Goal: Information Seeking & Learning: Learn about a topic

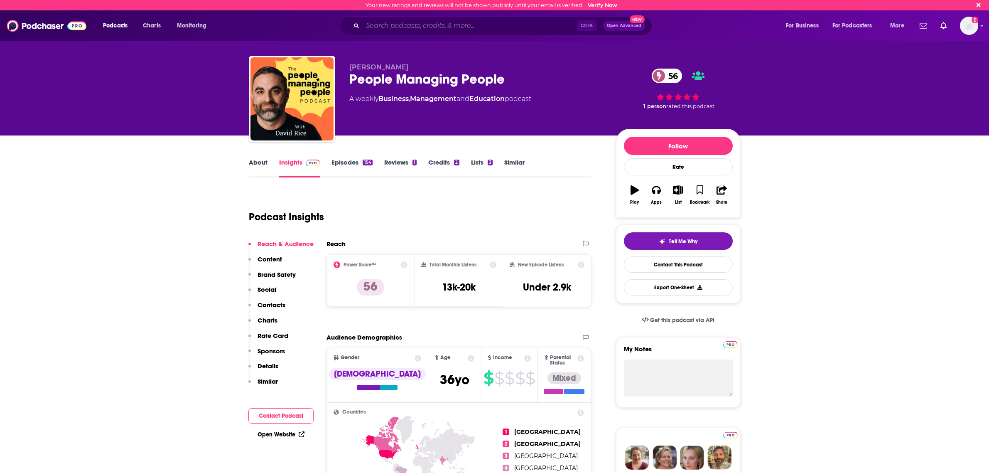
drag, startPoint x: 0, startPoint y: 0, endPoint x: 416, endPoint y: 25, distance: 416.9
click at [420, 29] on input "Search podcasts, credits, & more..." at bounding box center [470, 25] width 214 height 13
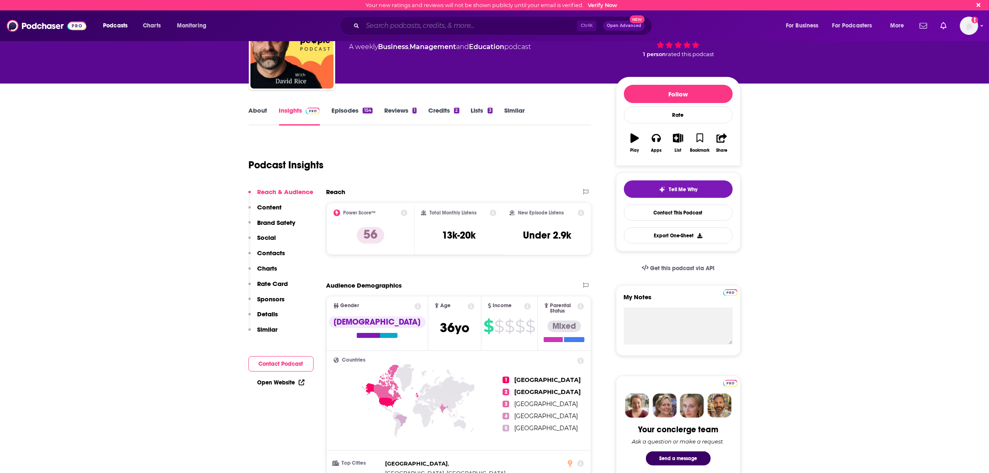
scroll to position [52, 0]
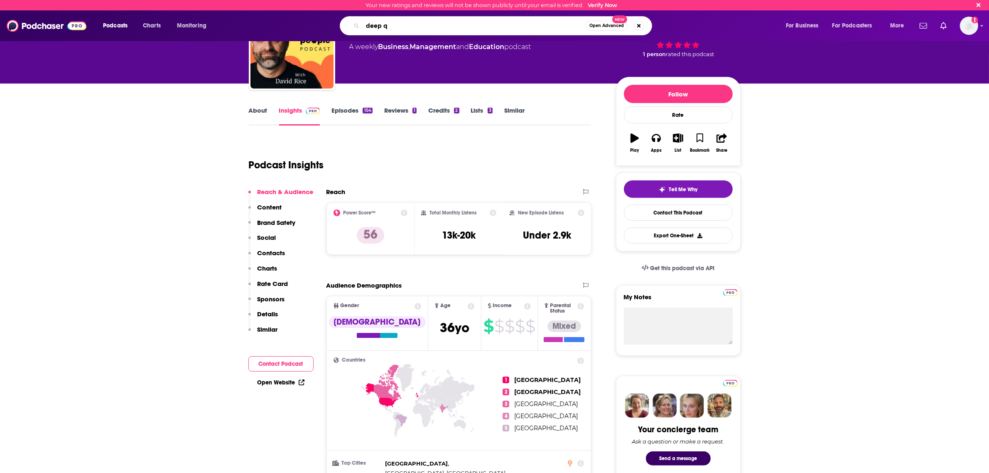
drag, startPoint x: 421, startPoint y: 24, endPoint x: 277, endPoint y: 24, distance: 143.3
click at [277, 24] on div "deep q Open Advanced New" at bounding box center [504, 25] width 547 height 19
type input "the how of business"
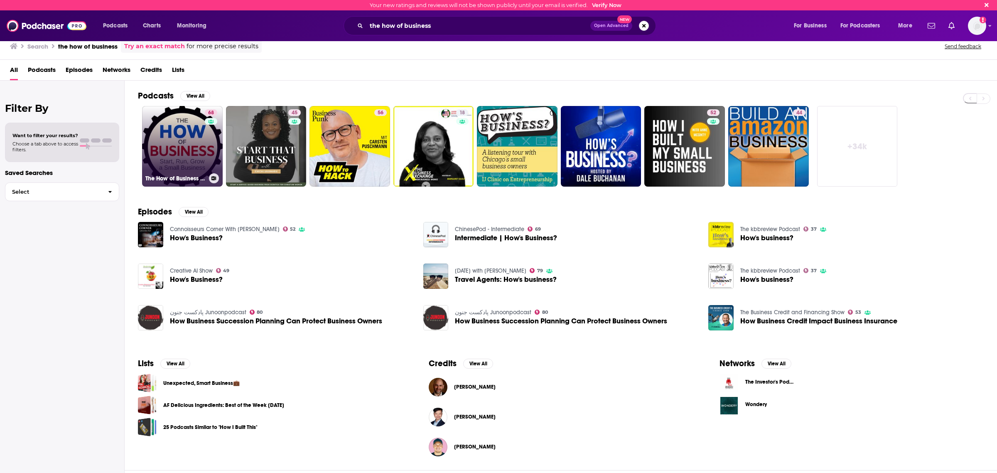
click at [176, 150] on link "68 The How of Business - How to start, run, grow and exit a small business." at bounding box center [182, 146] width 81 height 81
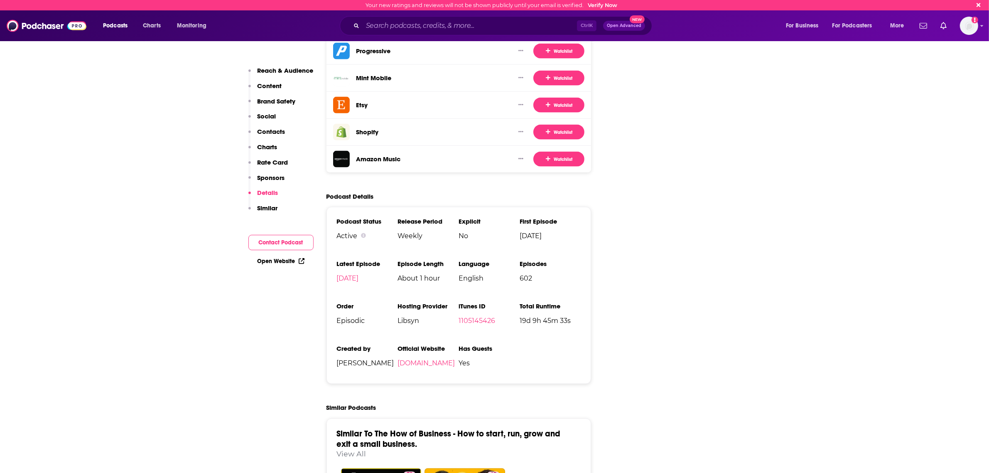
scroll to position [1609, 0]
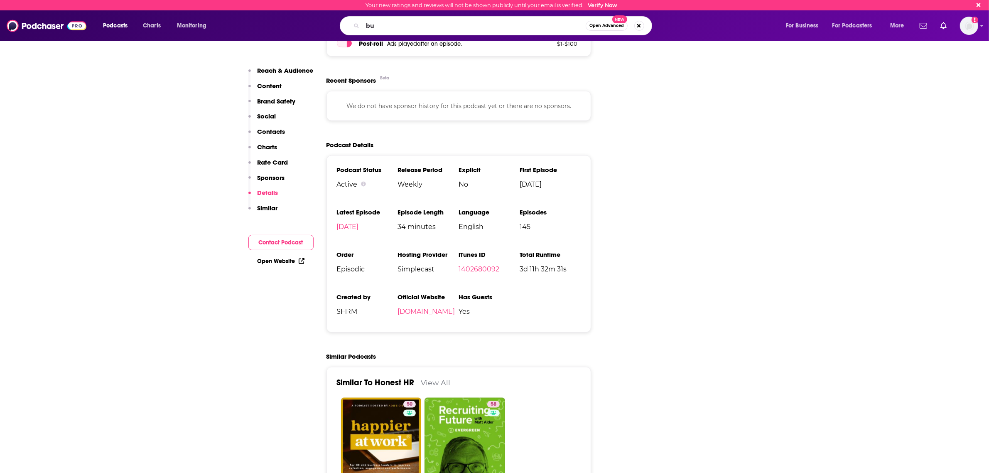
type input "b"
type input "punk rock hr"
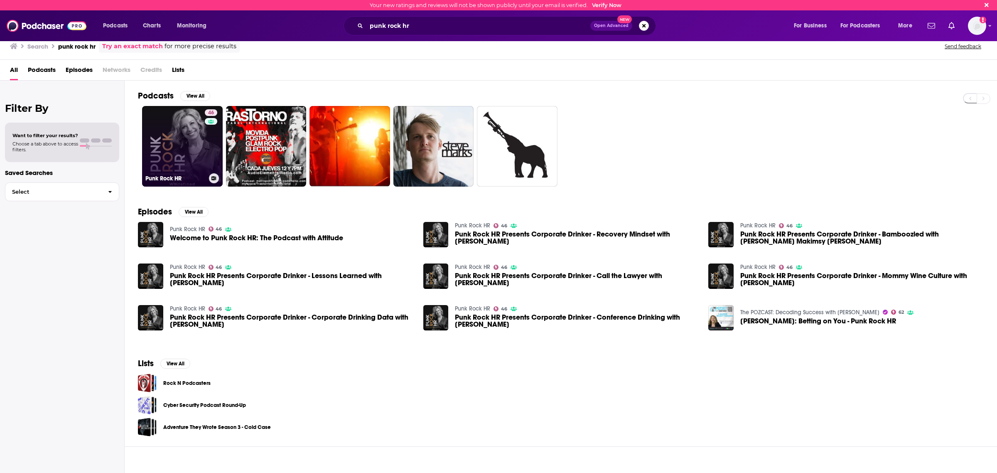
click at [190, 144] on link "46 Punk Rock HR" at bounding box center [182, 146] width 81 height 81
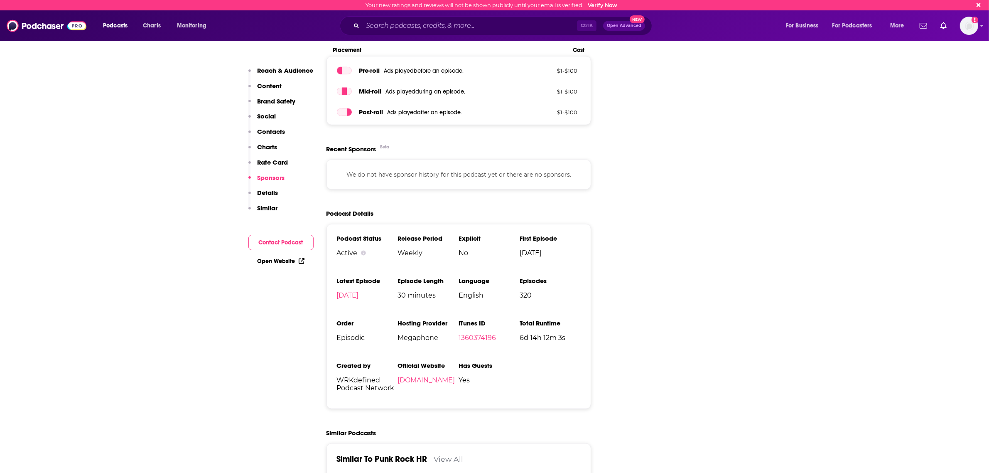
scroll to position [1246, 0]
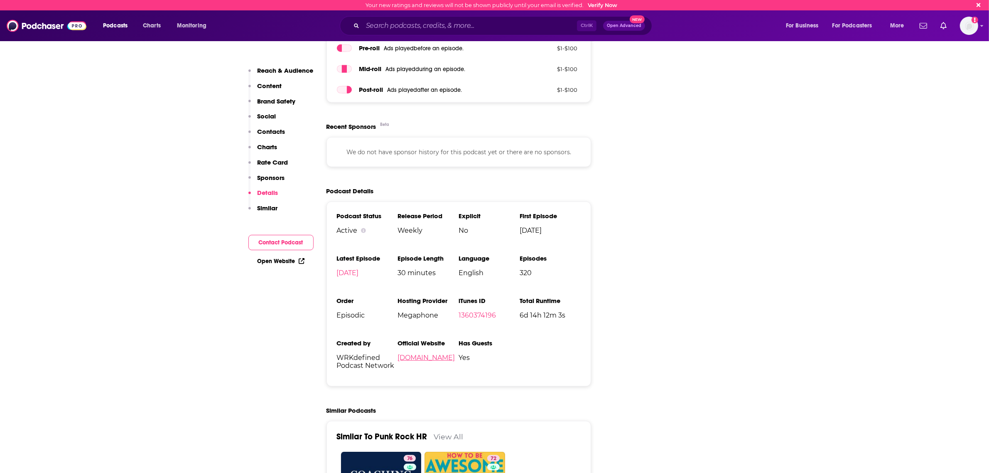
click at [437, 353] on link "[DOMAIN_NAME]" at bounding box center [425, 357] width 57 height 8
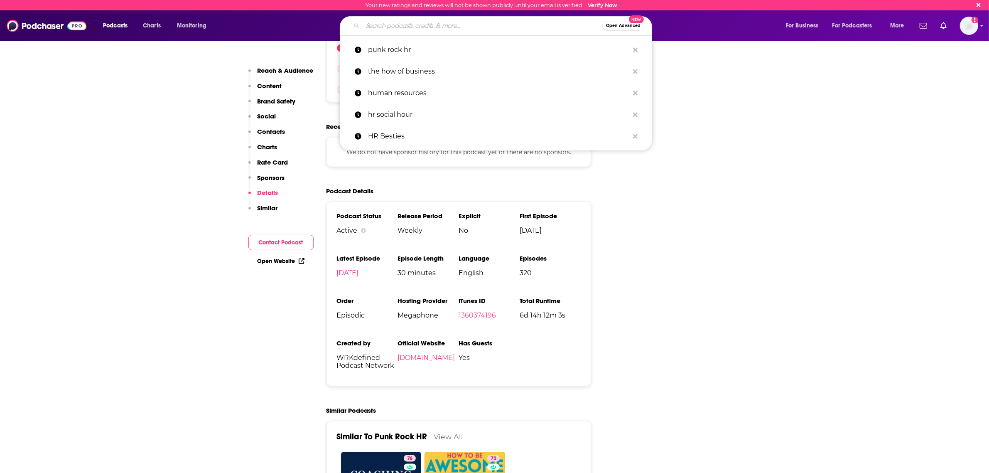
click at [374, 23] on input "Search podcasts, credits, & more..." at bounding box center [483, 25] width 240 height 13
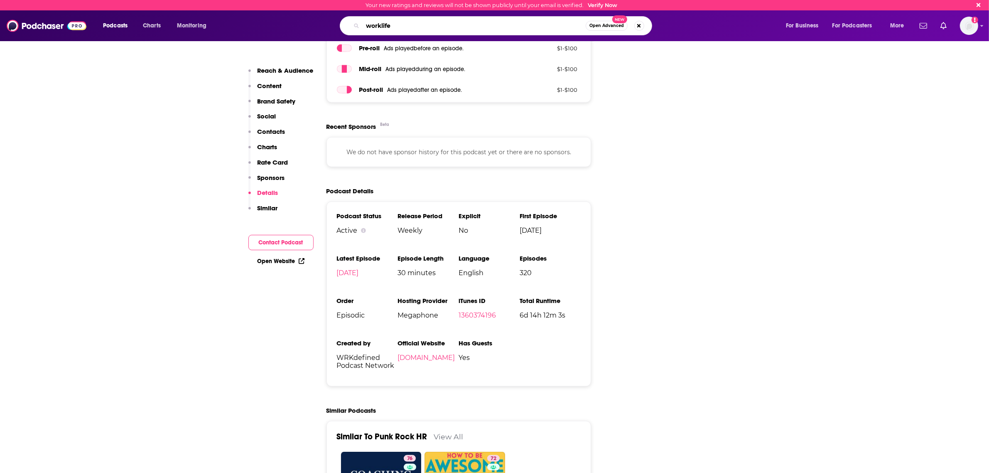
type input "worklife"
click at [613, 26] on span "Open Advanced" at bounding box center [606, 26] width 34 height 4
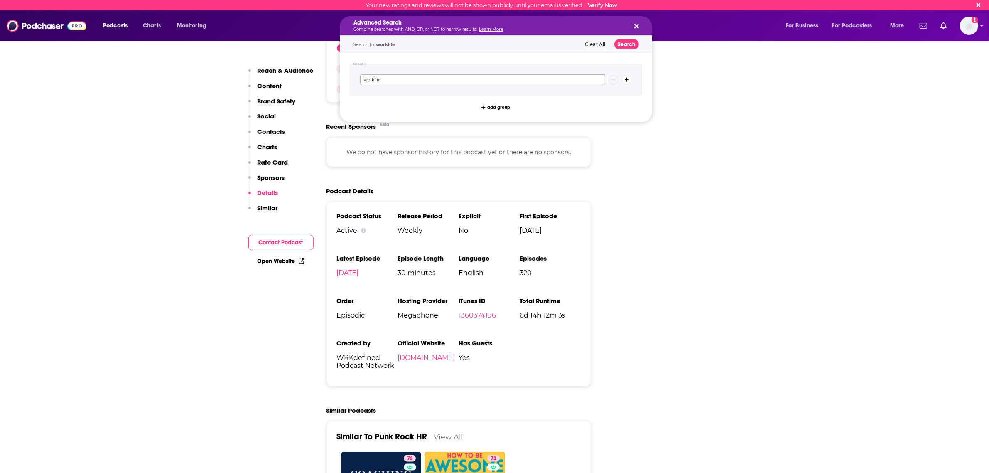
click at [503, 82] on input "worklife" at bounding box center [482, 79] width 245 height 11
click at [630, 42] on button "Search" at bounding box center [626, 44] width 25 height 10
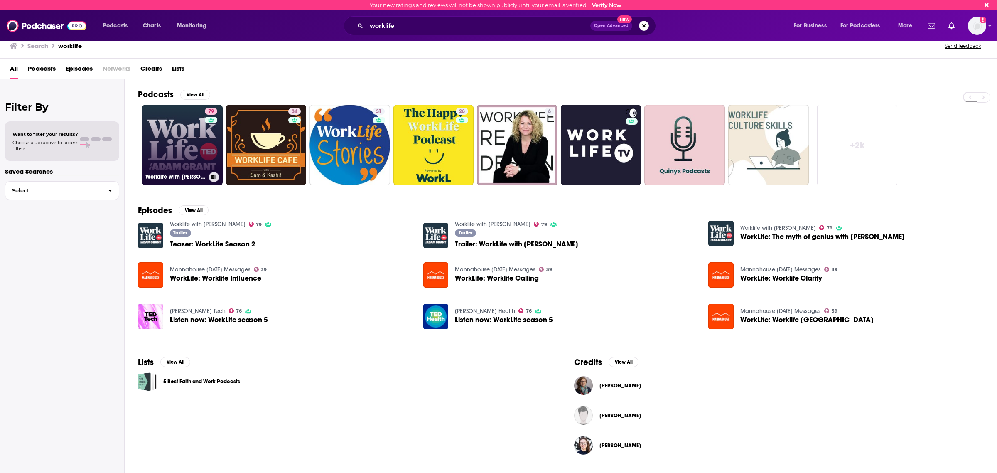
click at [174, 136] on link "79 Worklife with [PERSON_NAME]" at bounding box center [182, 145] width 81 height 81
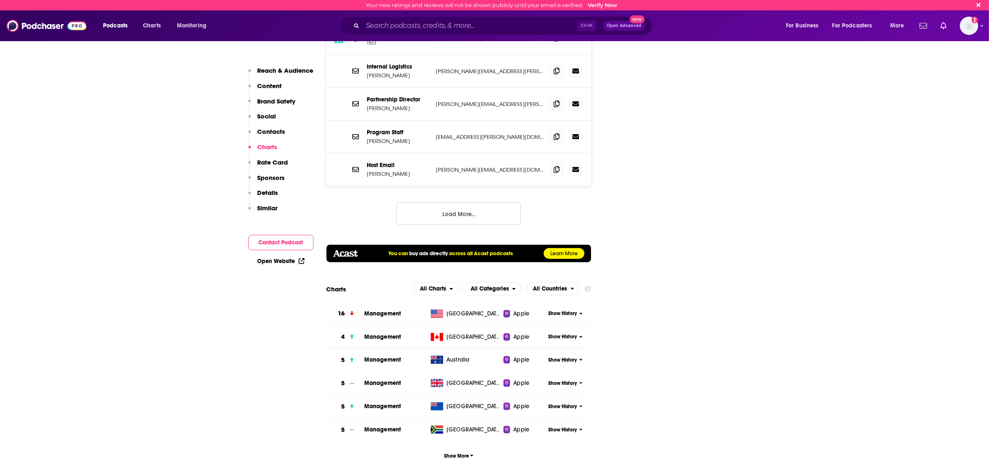
scroll to position [1076, 0]
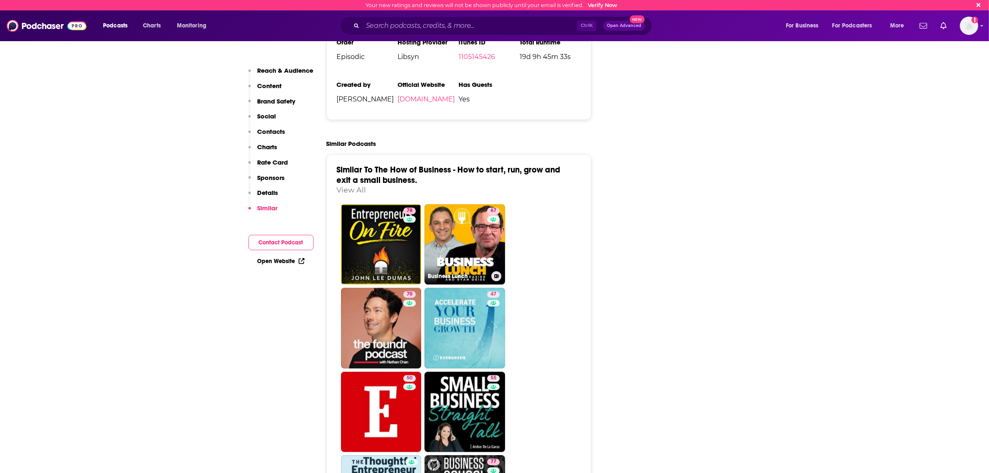
scroll to position [1869, 0]
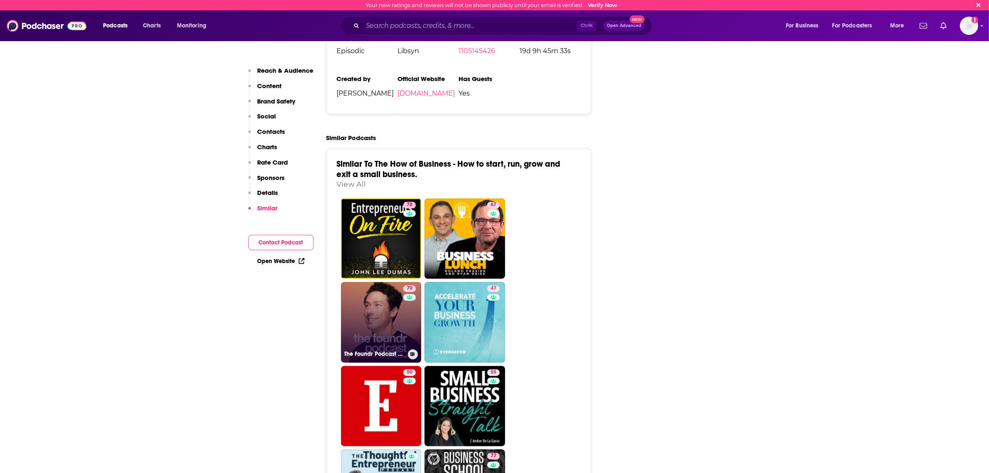
click at [377, 282] on link "70 The Foundr Podcast with Nathan Chan" at bounding box center [381, 322] width 81 height 81
type input "https://www.podchaser.com/podcasts/the-foundr-podcast-with-nathan-7089"
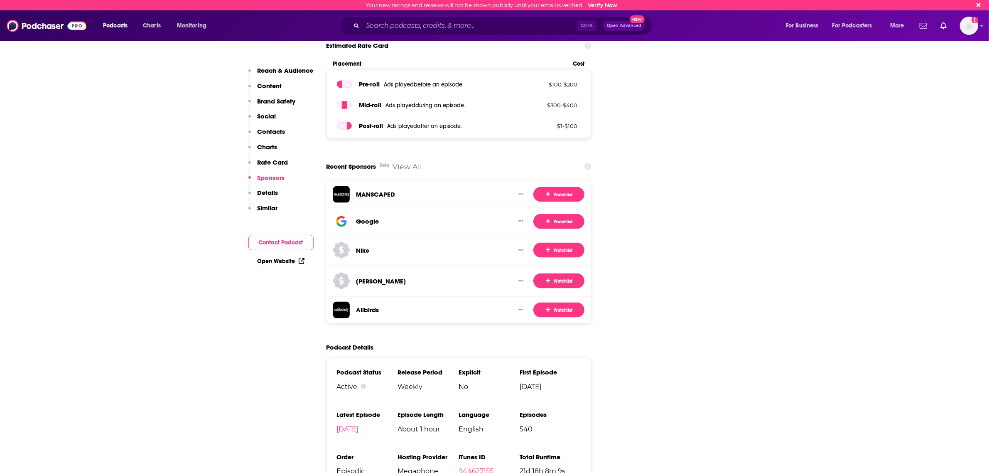
scroll to position [1713, 0]
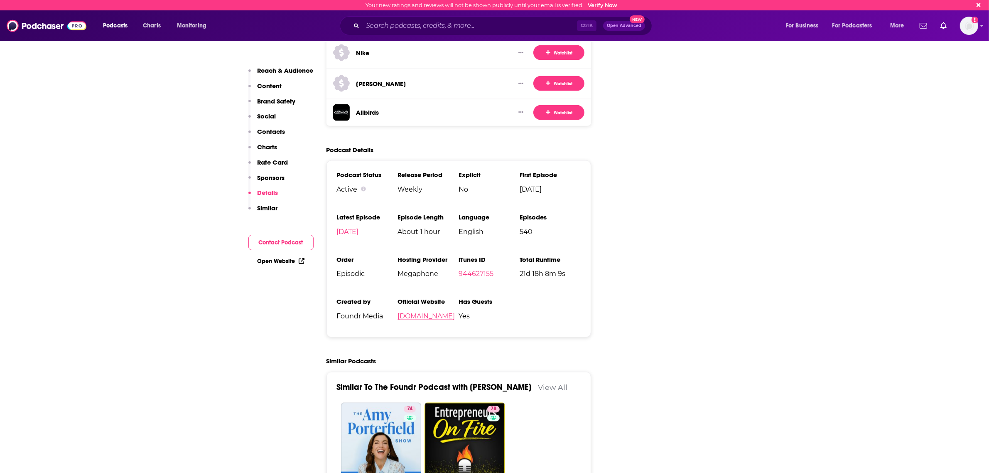
click at [417, 312] on link "foundr.com" at bounding box center [425, 316] width 57 height 8
